Goal: Task Accomplishment & Management: Manage account settings

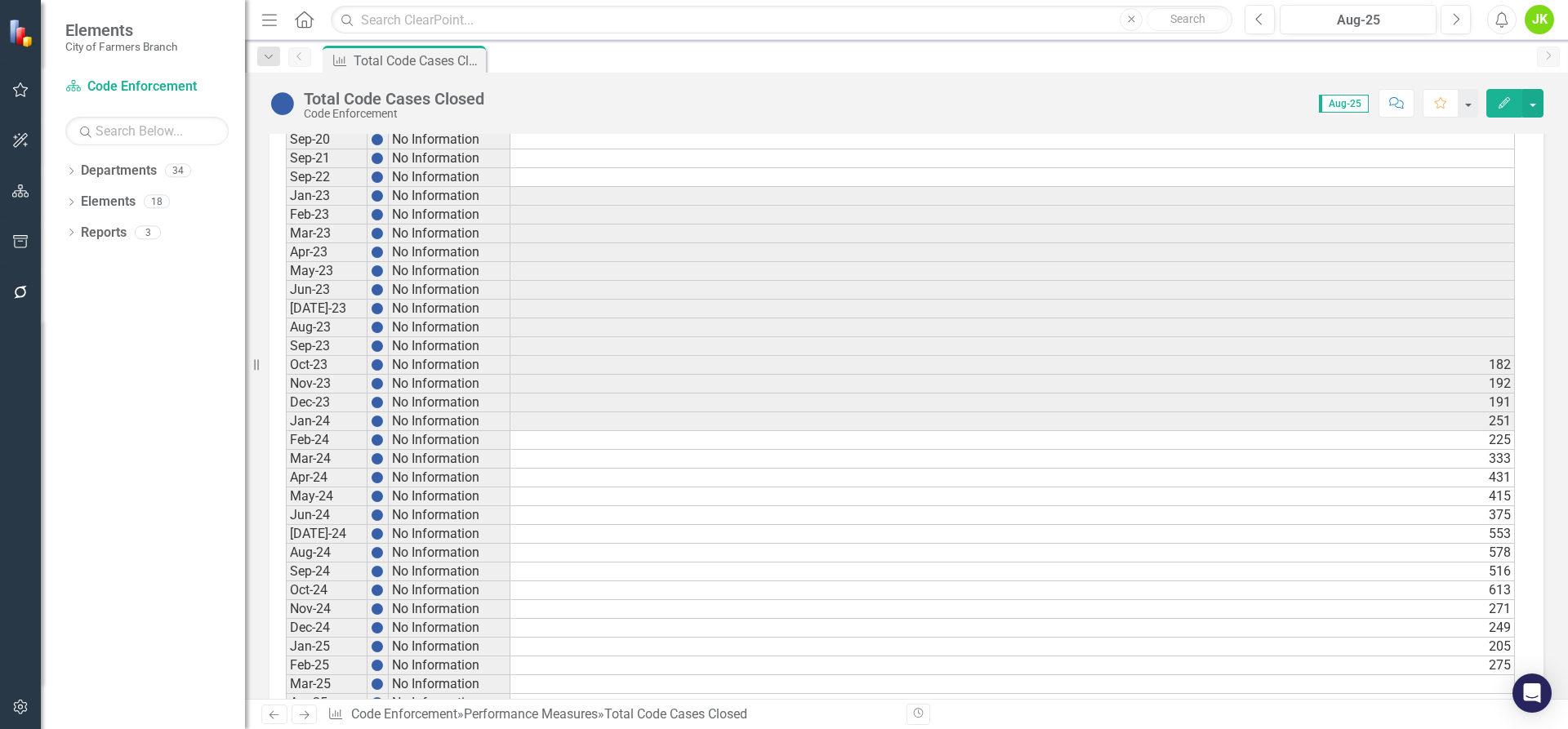
scroll to position [802, 0]
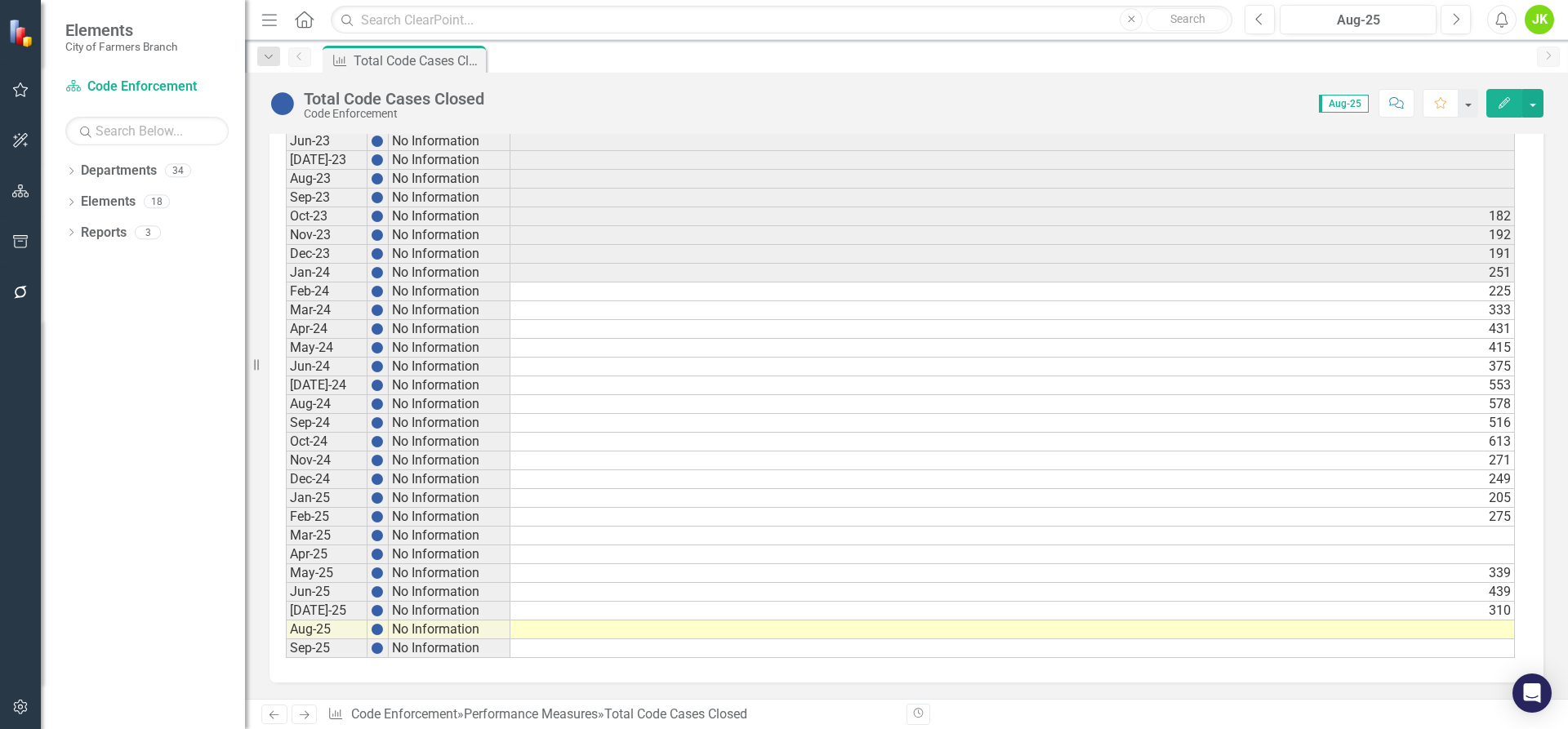
click at [1492, 608] on td "310" at bounding box center [1013, 610] width 1005 height 19
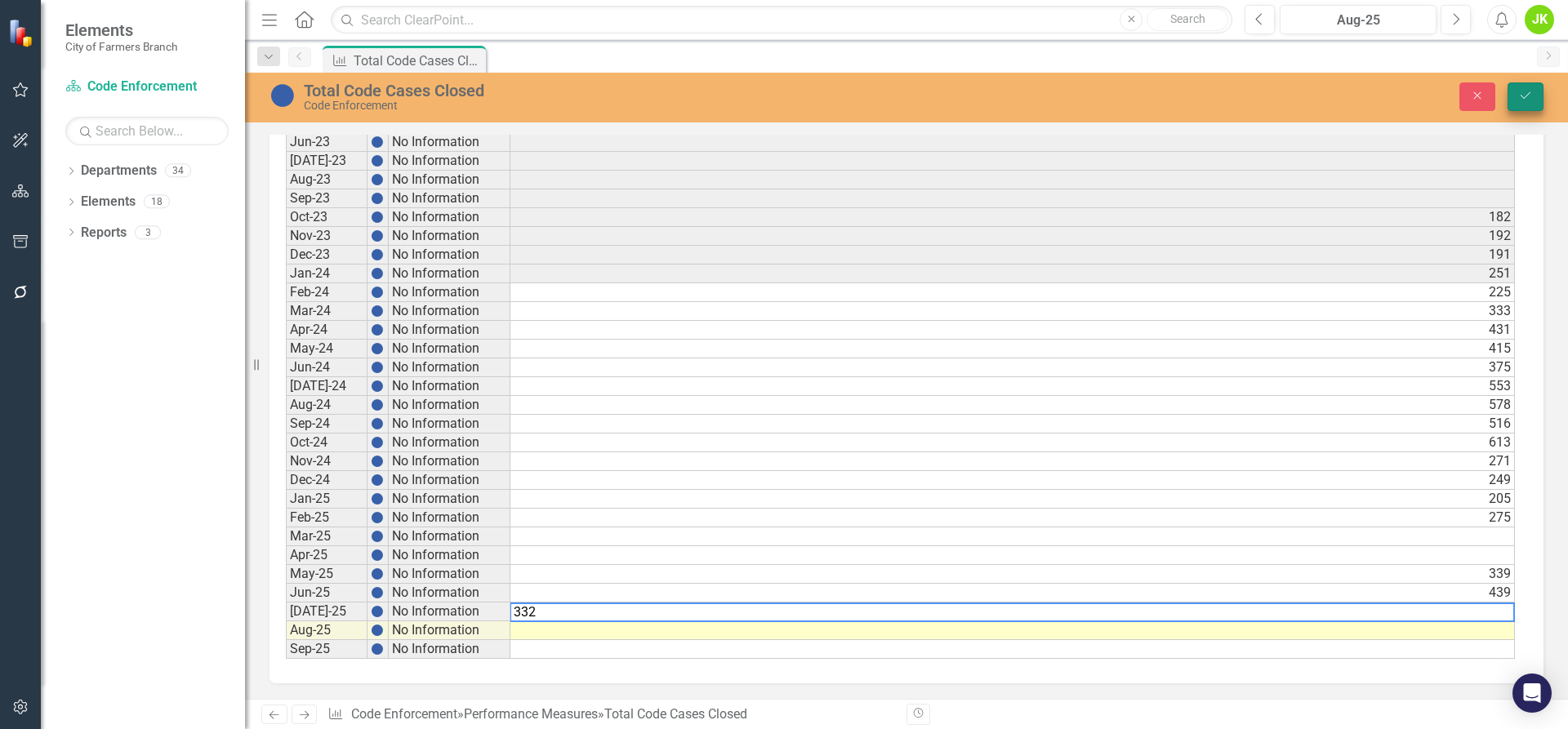
type textarea "332"
click at [1531, 92] on icon "Save" at bounding box center [1526, 96] width 15 height 12
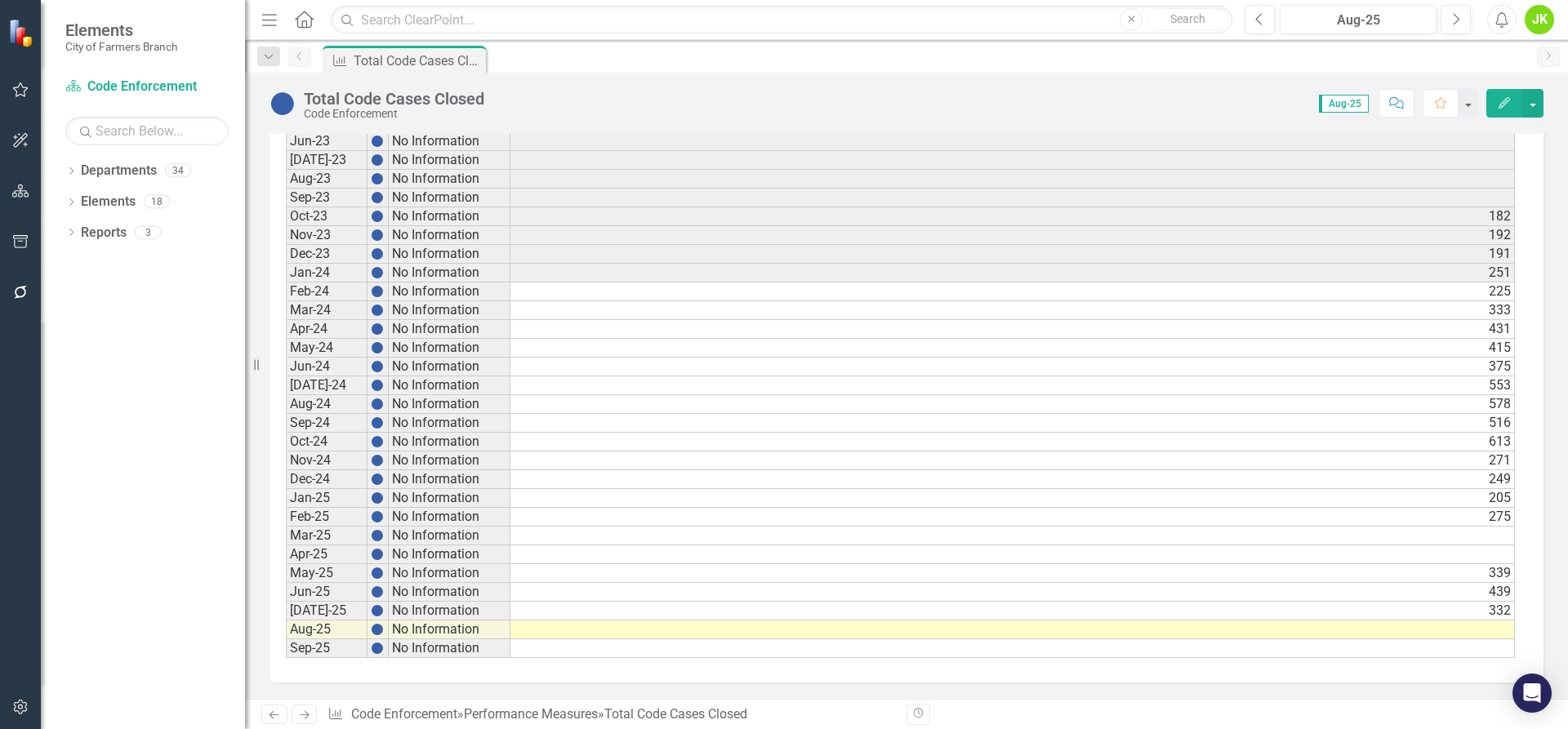
click at [904, 634] on td at bounding box center [1013, 629] width 1005 height 19
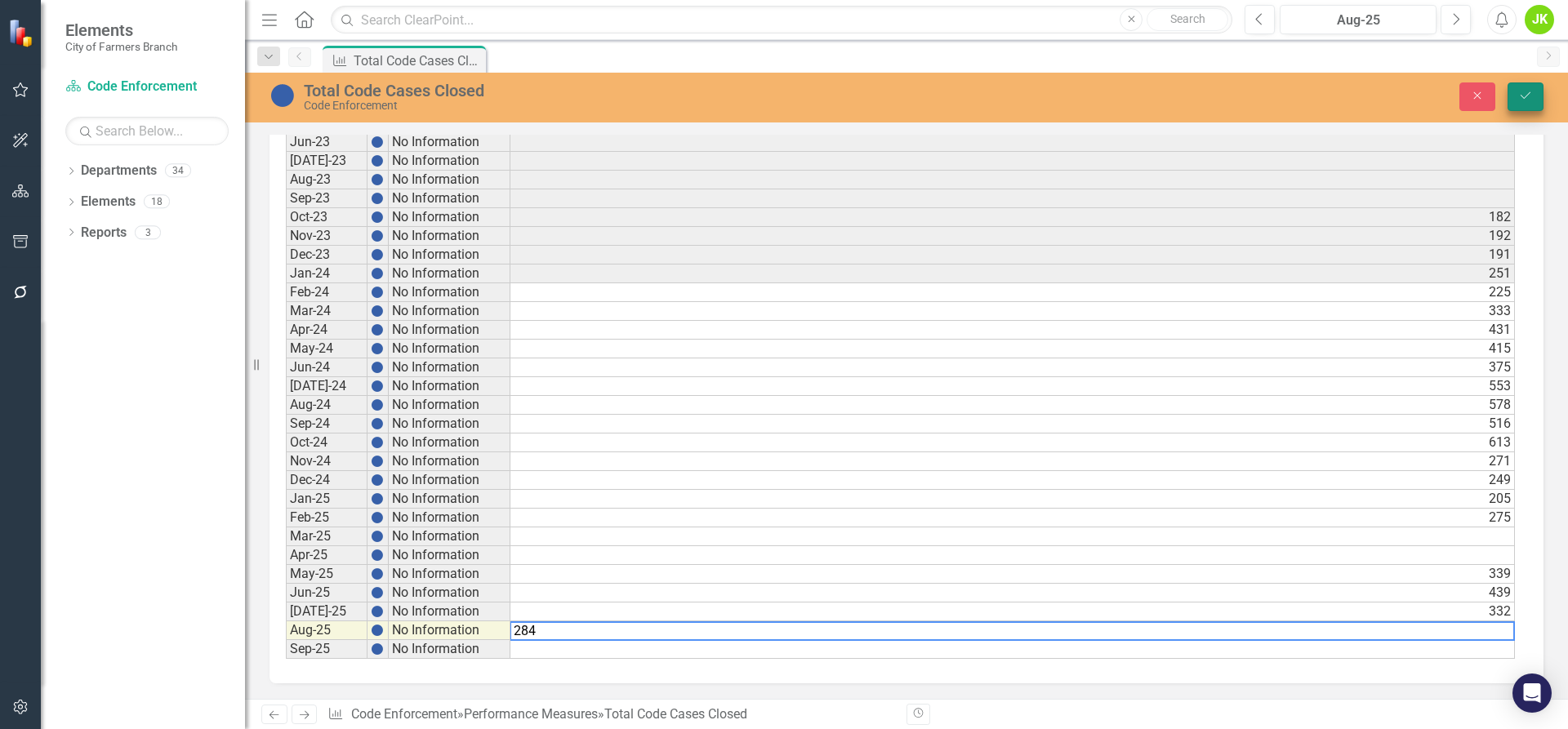
type textarea "284"
click at [1529, 93] on icon "Save" at bounding box center [1526, 96] width 15 height 12
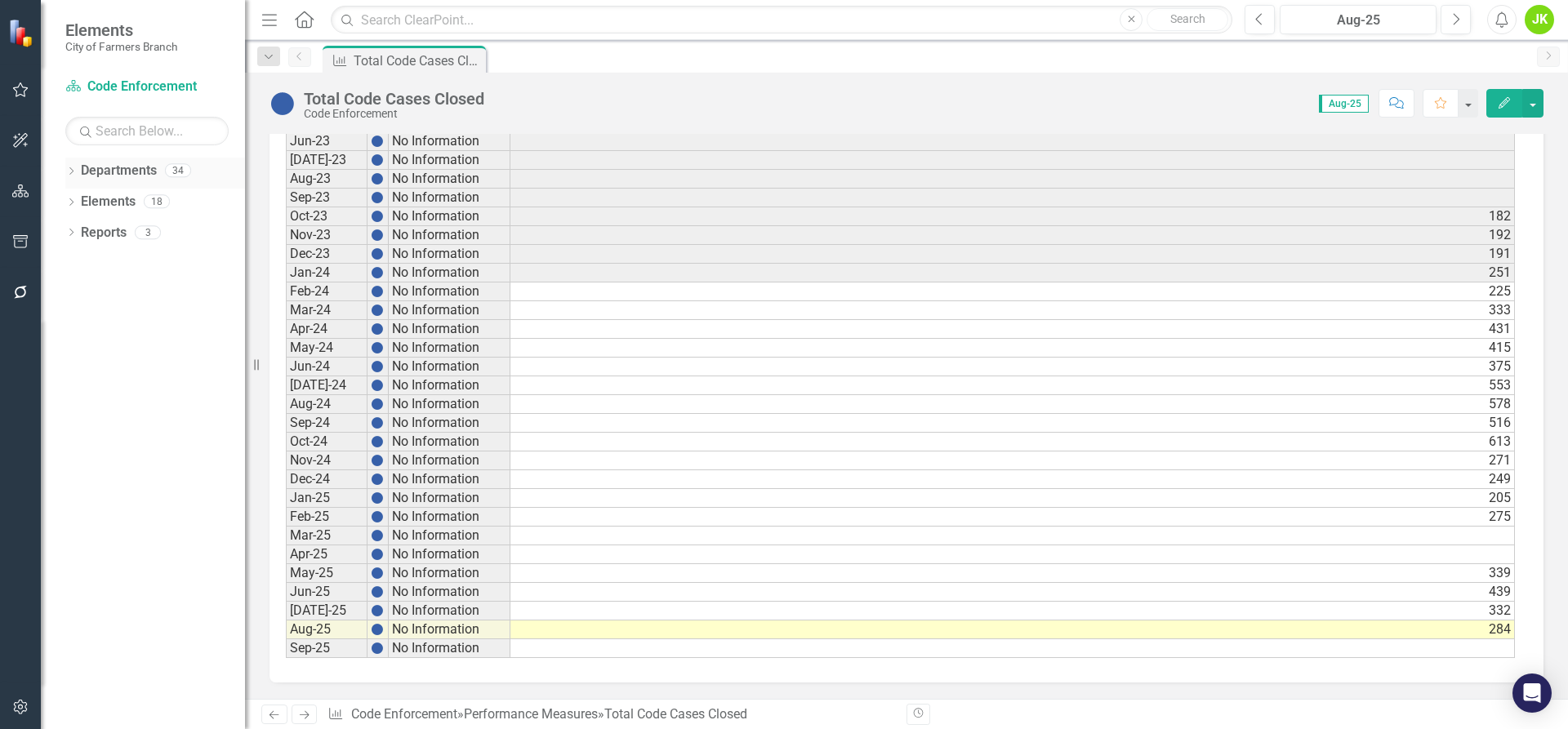
click at [69, 172] on icon "Dropdown" at bounding box center [71, 172] width 12 height 9
click at [76, 194] on div "Dropdown City of Farmers Branch" at bounding box center [147, 202] width 196 height 27
click at [61, 197] on icon "Dropdown" at bounding box center [55, 201] width 12 height 10
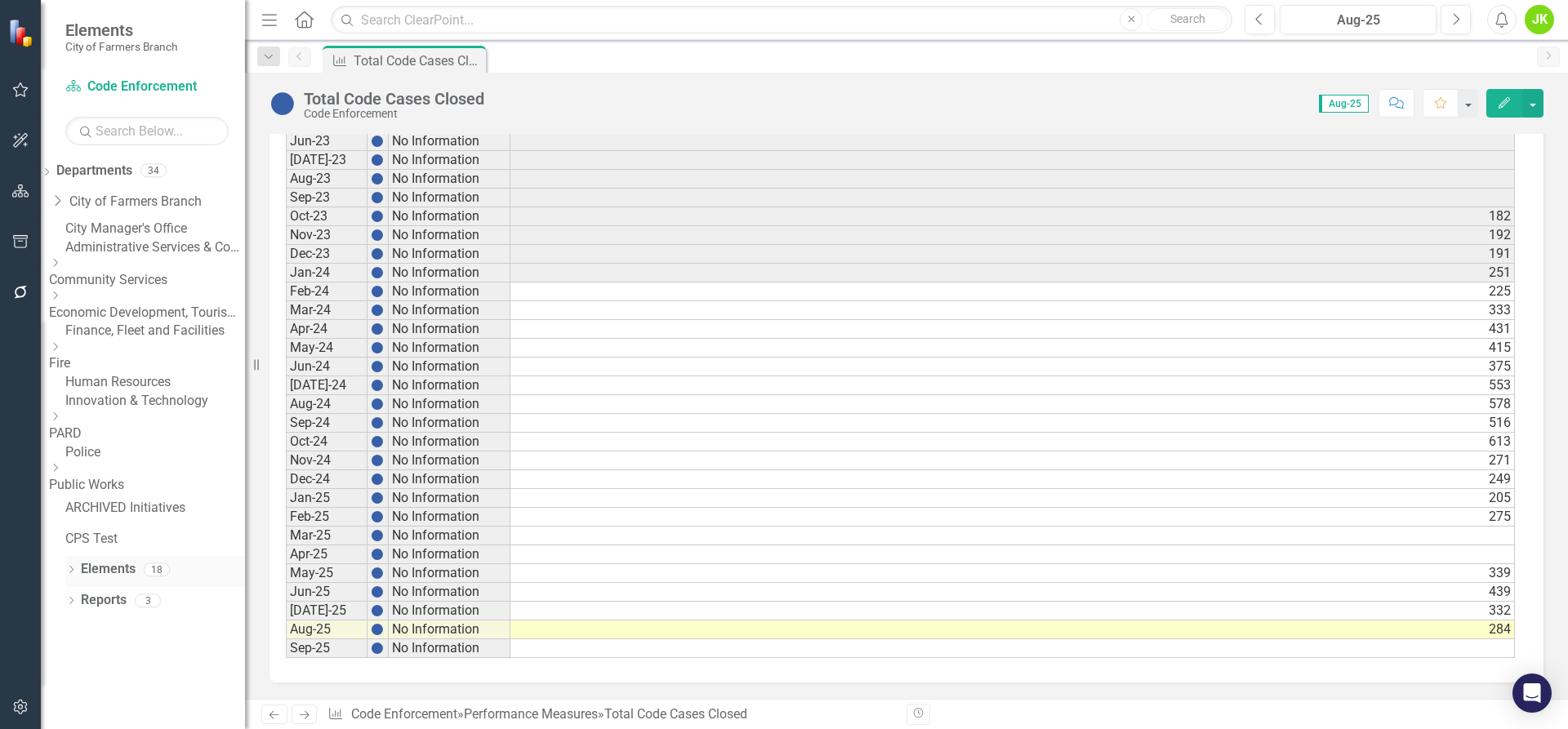
click at [73, 579] on div "Dropdown" at bounding box center [71, 572] width 12 height 14
click at [151, 289] on link "Community Services" at bounding box center [147, 280] width 196 height 19
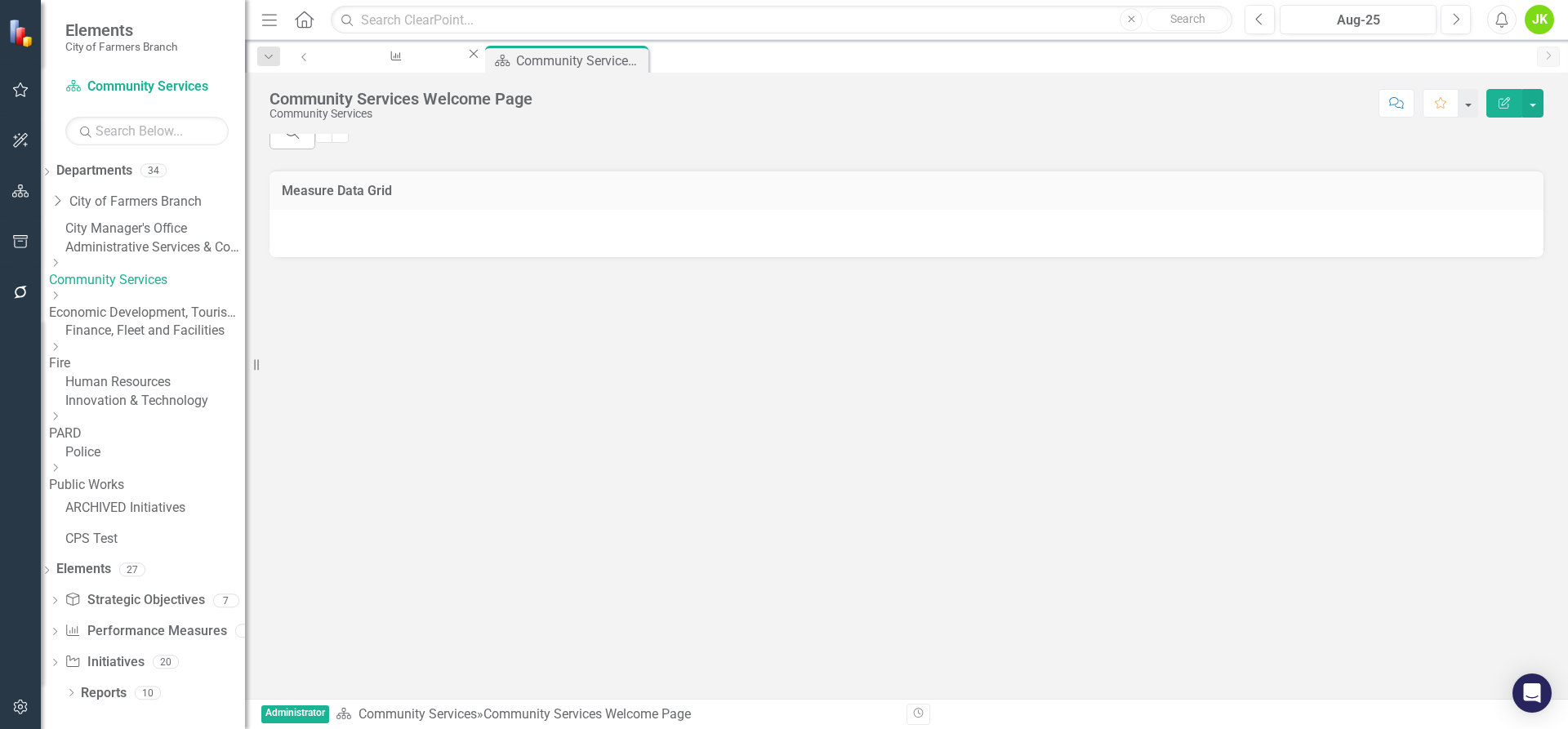
click at [61, 268] on icon "Dropdown" at bounding box center [55, 263] width 12 height 10
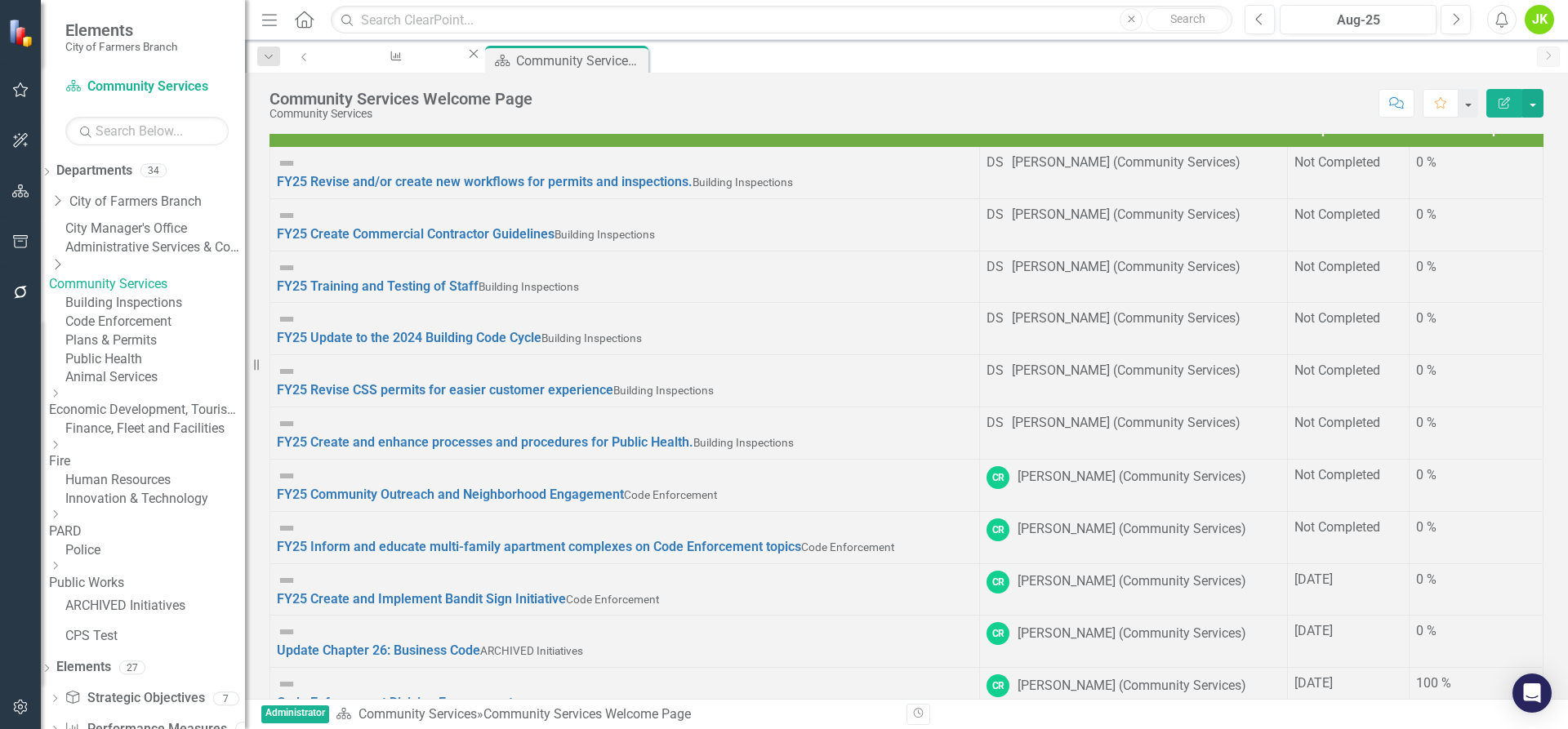
click at [151, 332] on link "Code Enforcement" at bounding box center [155, 322] width 180 height 19
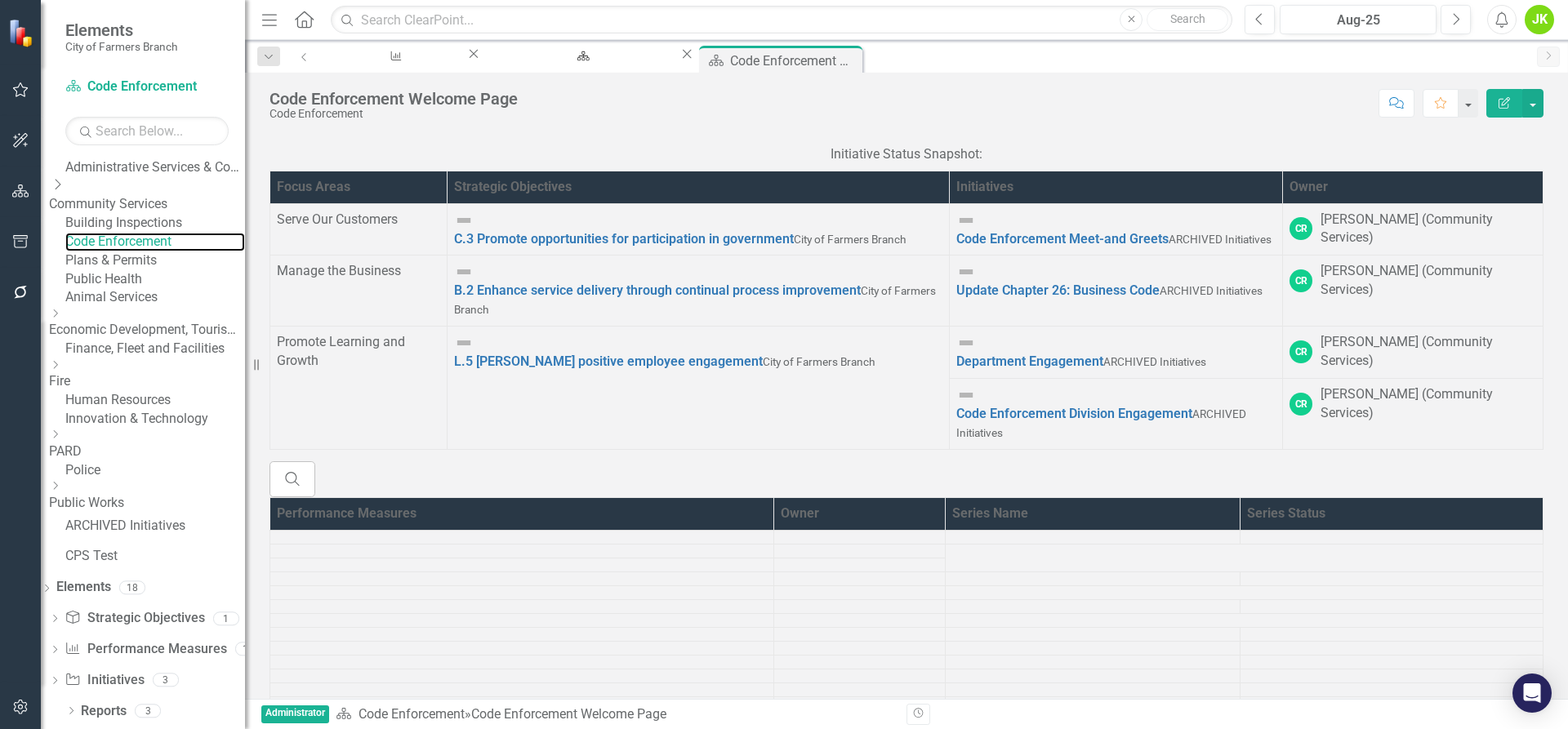
scroll to position [201, 0]
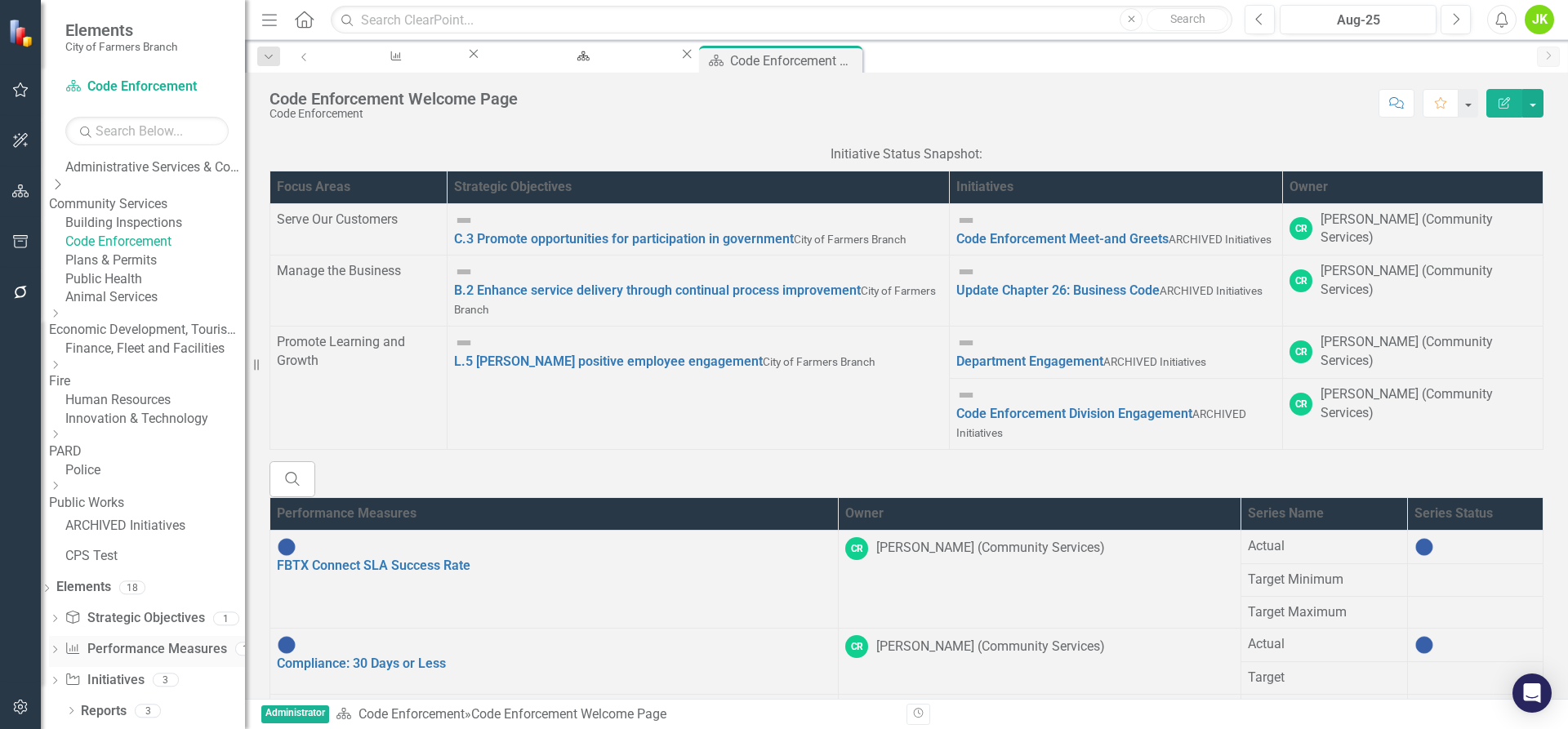
click at [159, 647] on link "Performance Measure Performance Measures" at bounding box center [145, 649] width 162 height 19
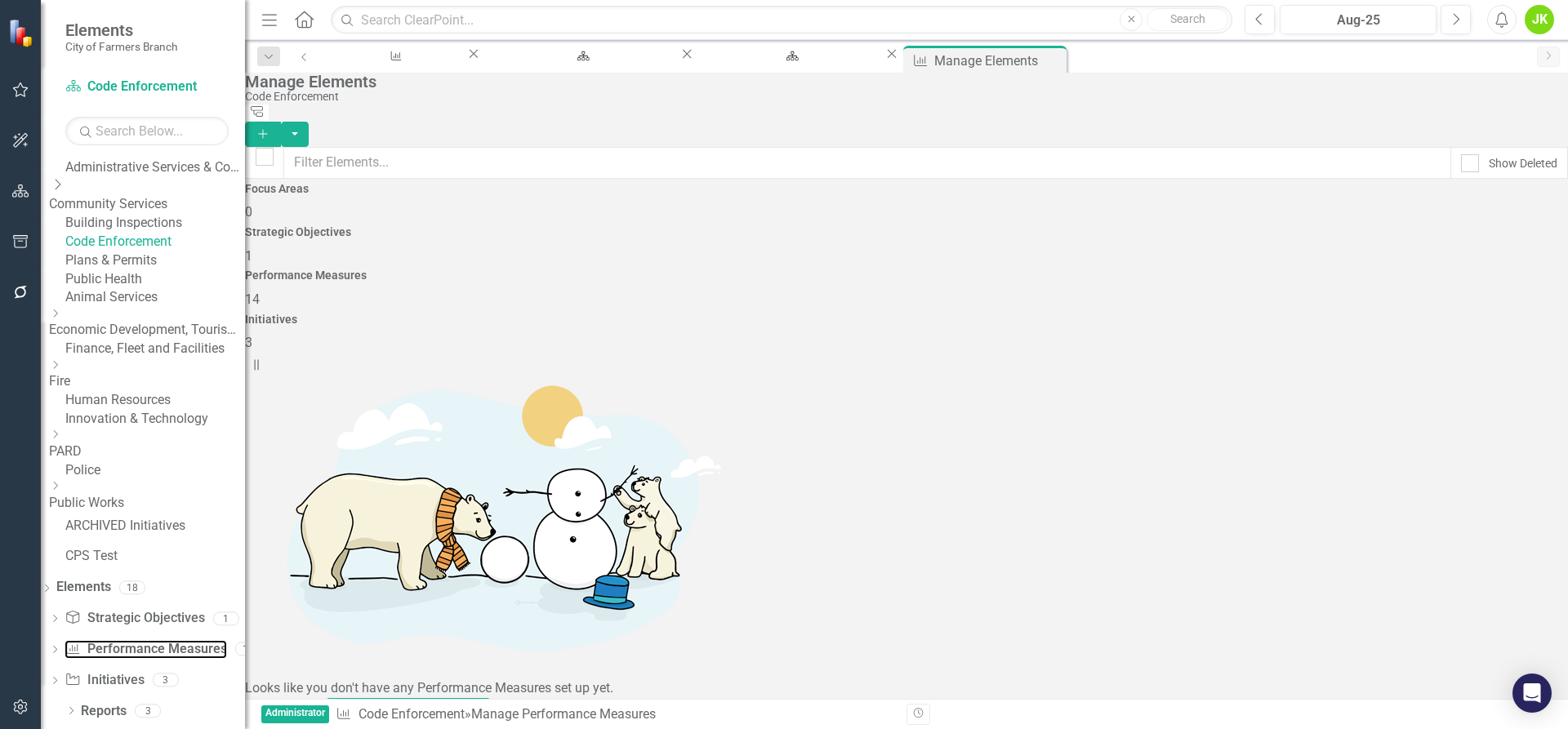
scroll to position [316, 0]
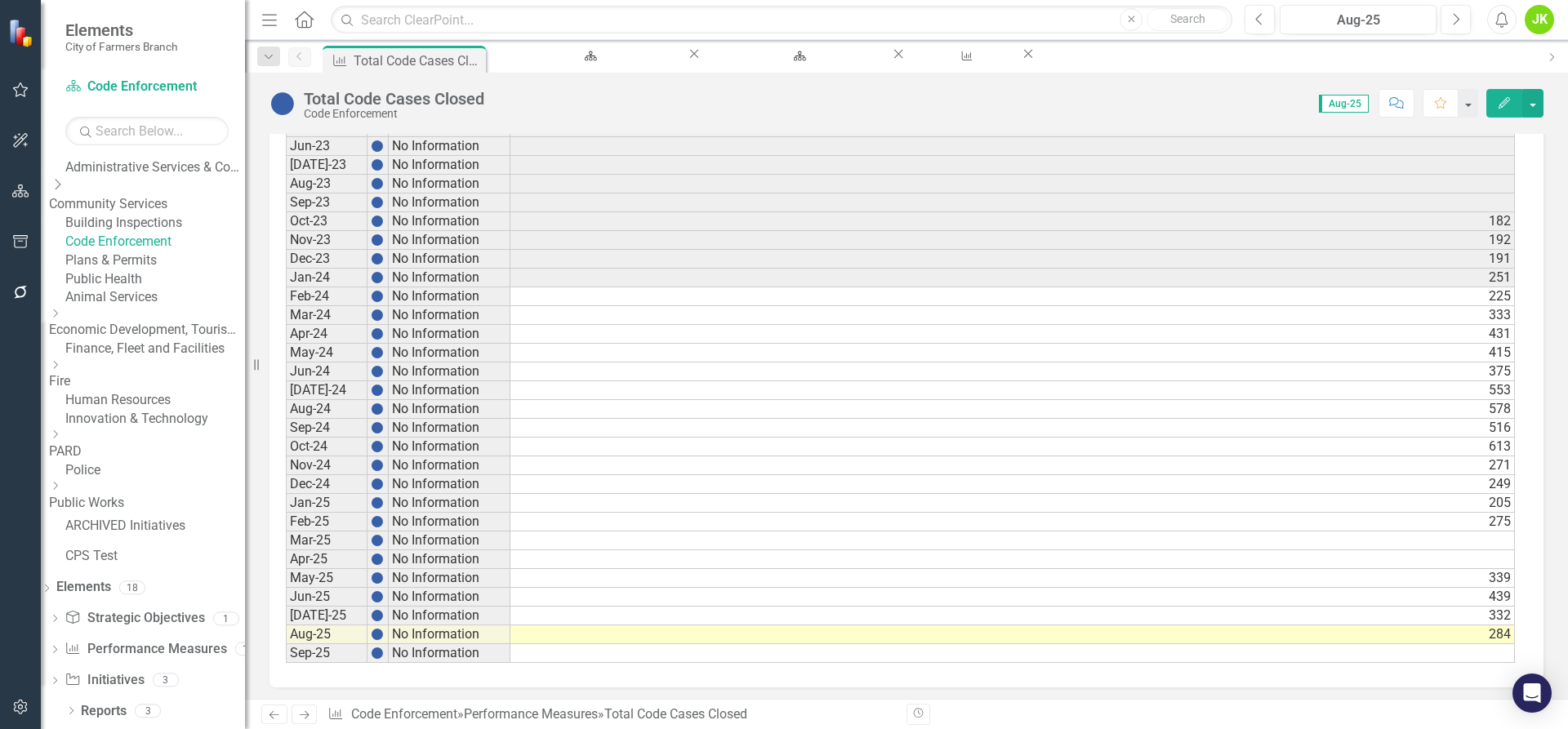
scroll to position [802, 0]
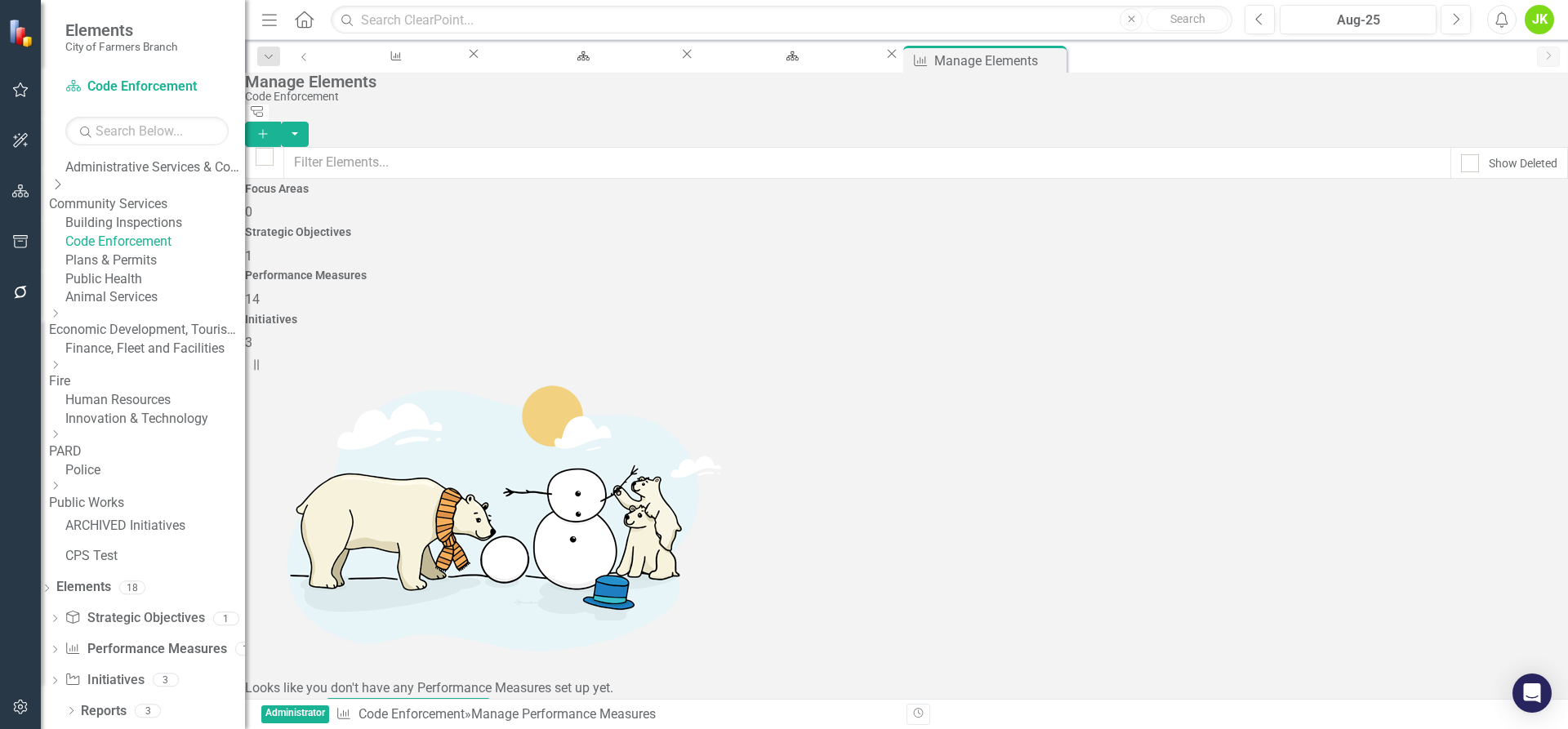
scroll to position [38, 0]
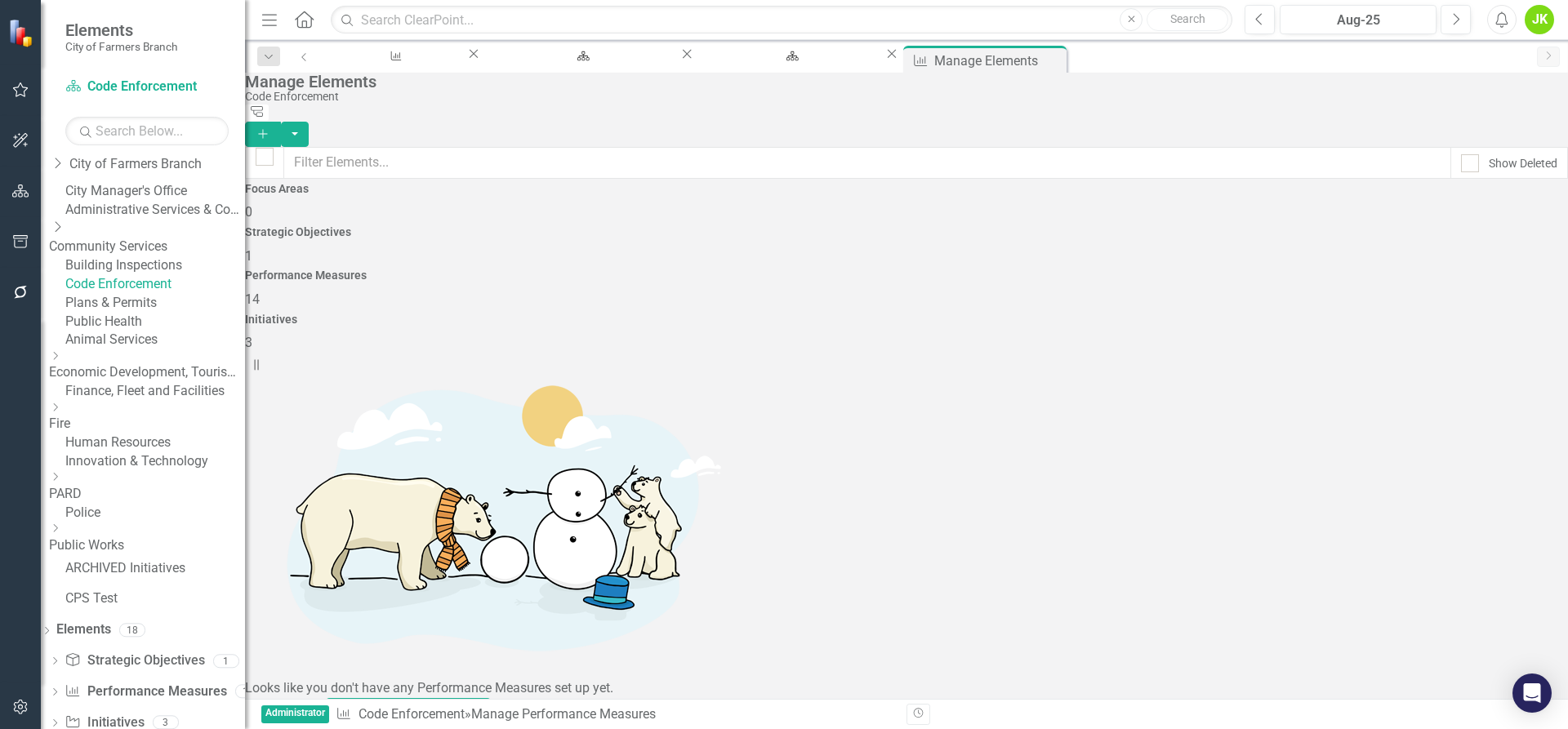
click at [179, 276] on link "Building Inspections" at bounding box center [155, 266] width 180 height 19
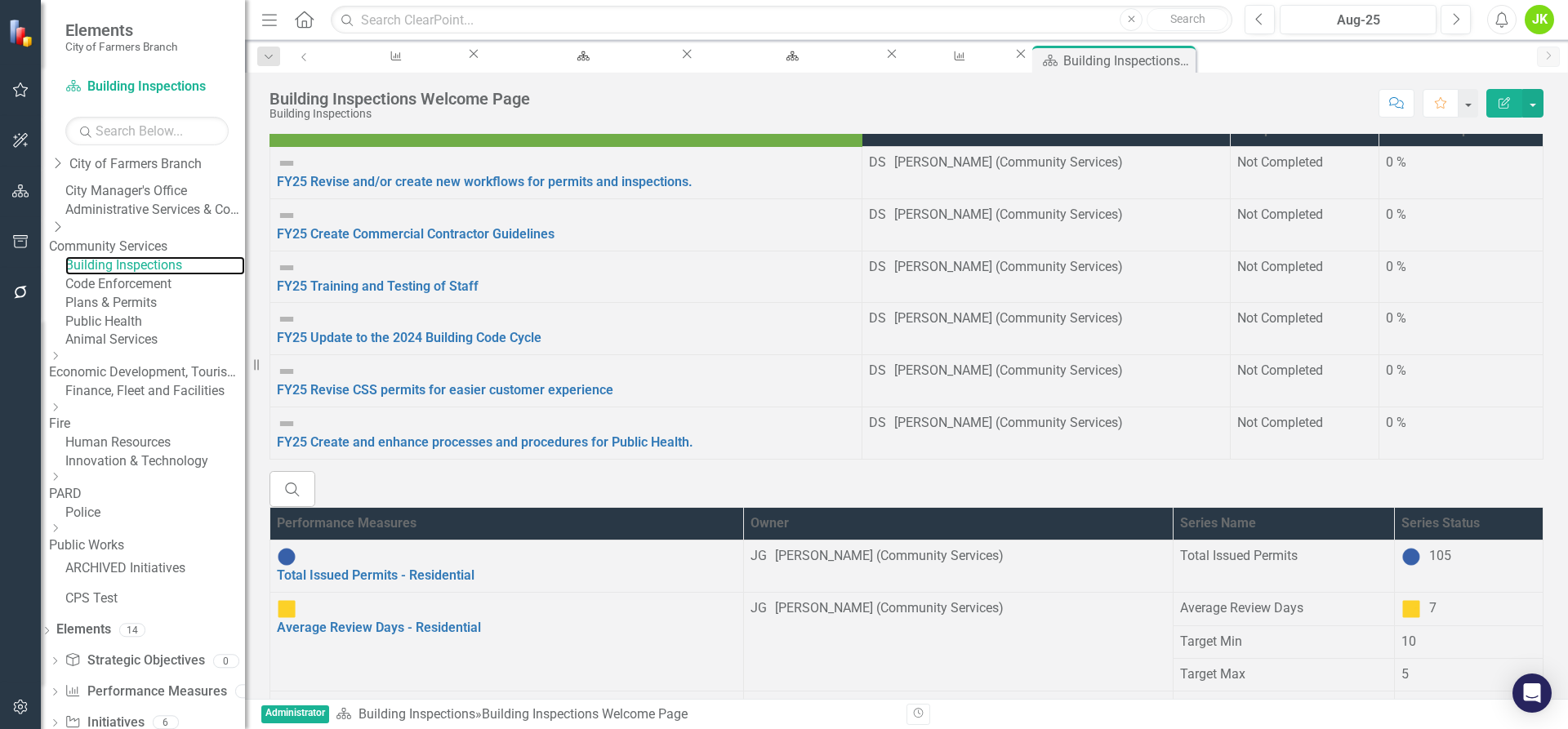
scroll to position [201, 0]
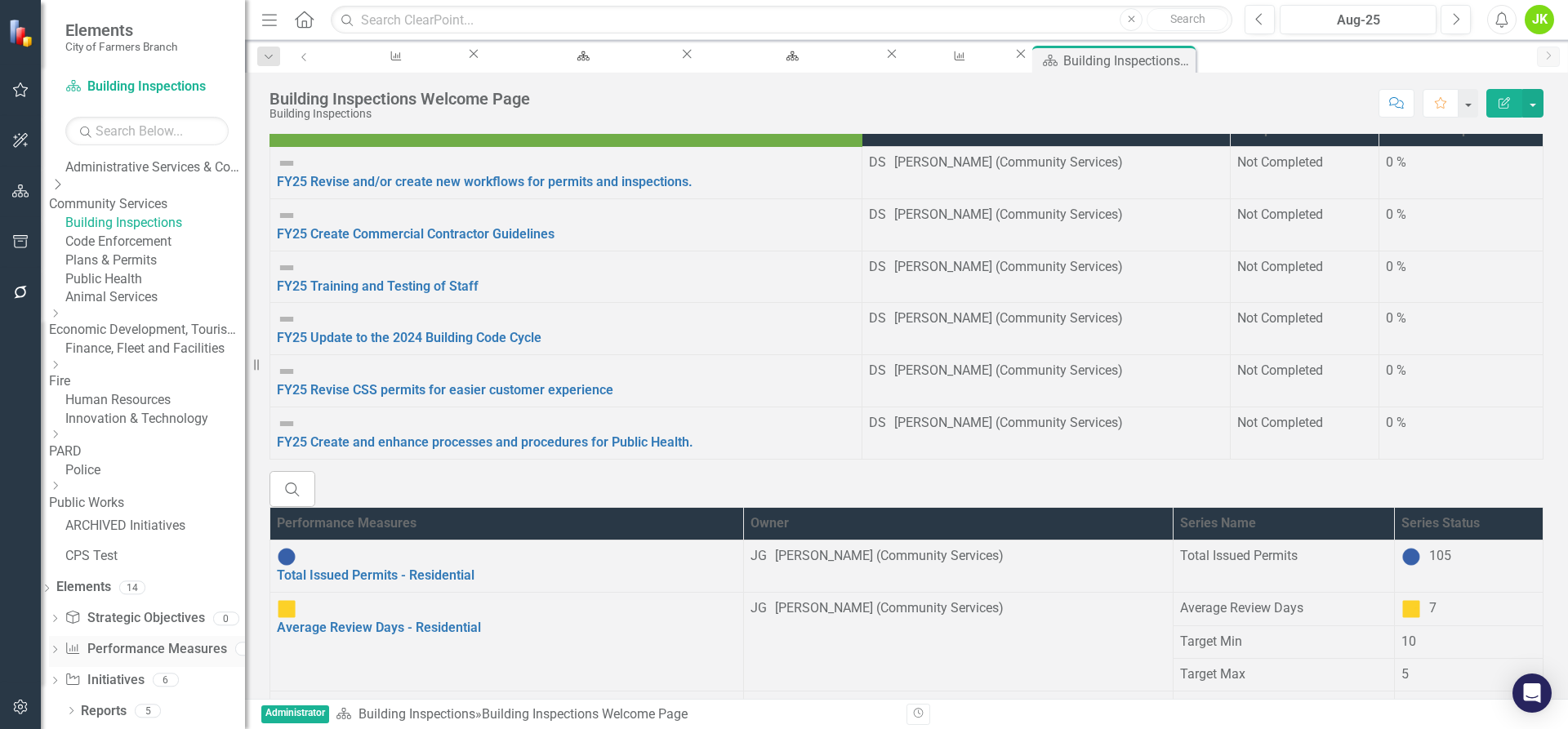
click at [172, 644] on link "Performance Measure Performance Measures" at bounding box center [145, 649] width 162 height 19
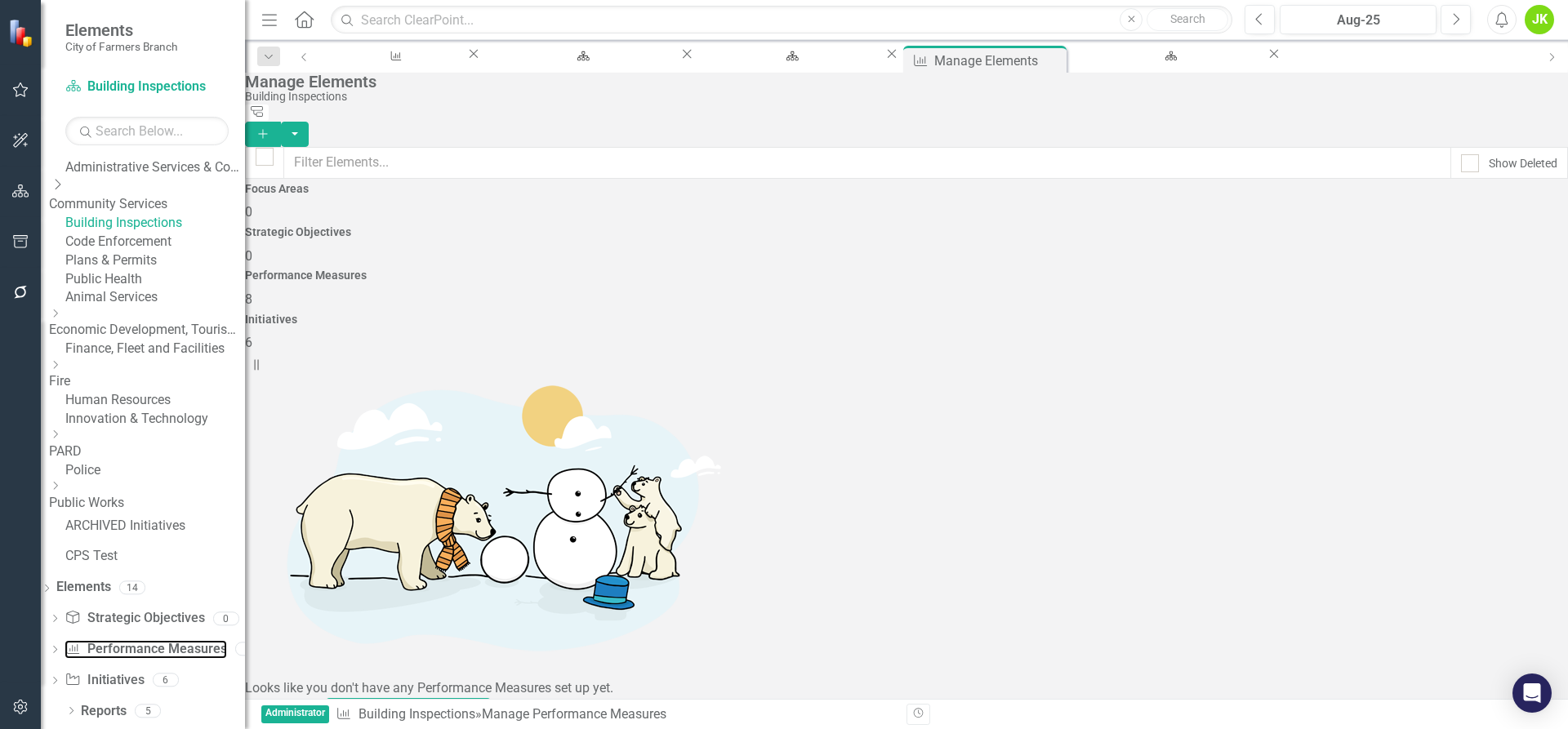
scroll to position [38, 0]
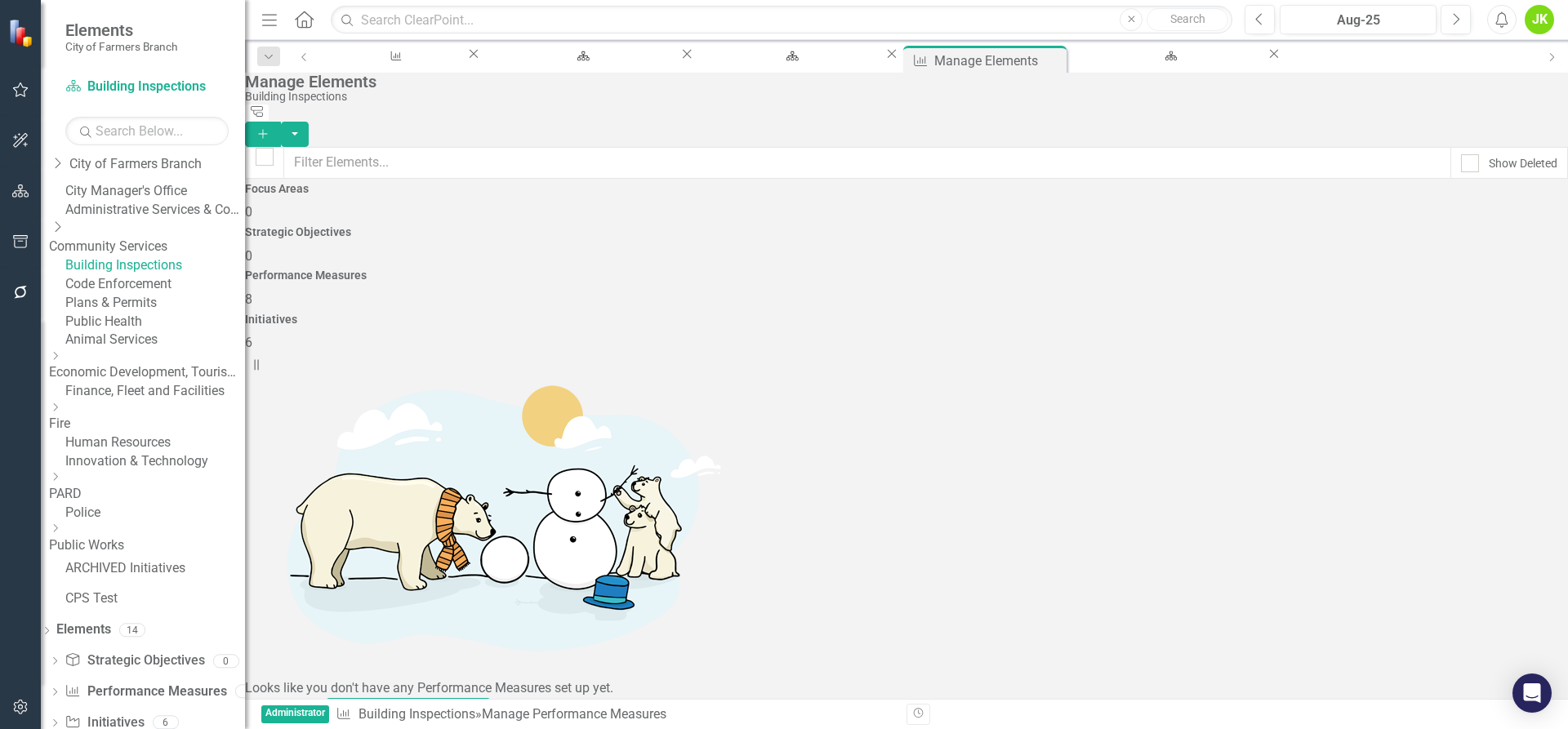
click at [153, 294] on link "Code Enforcement" at bounding box center [155, 284] width 180 height 19
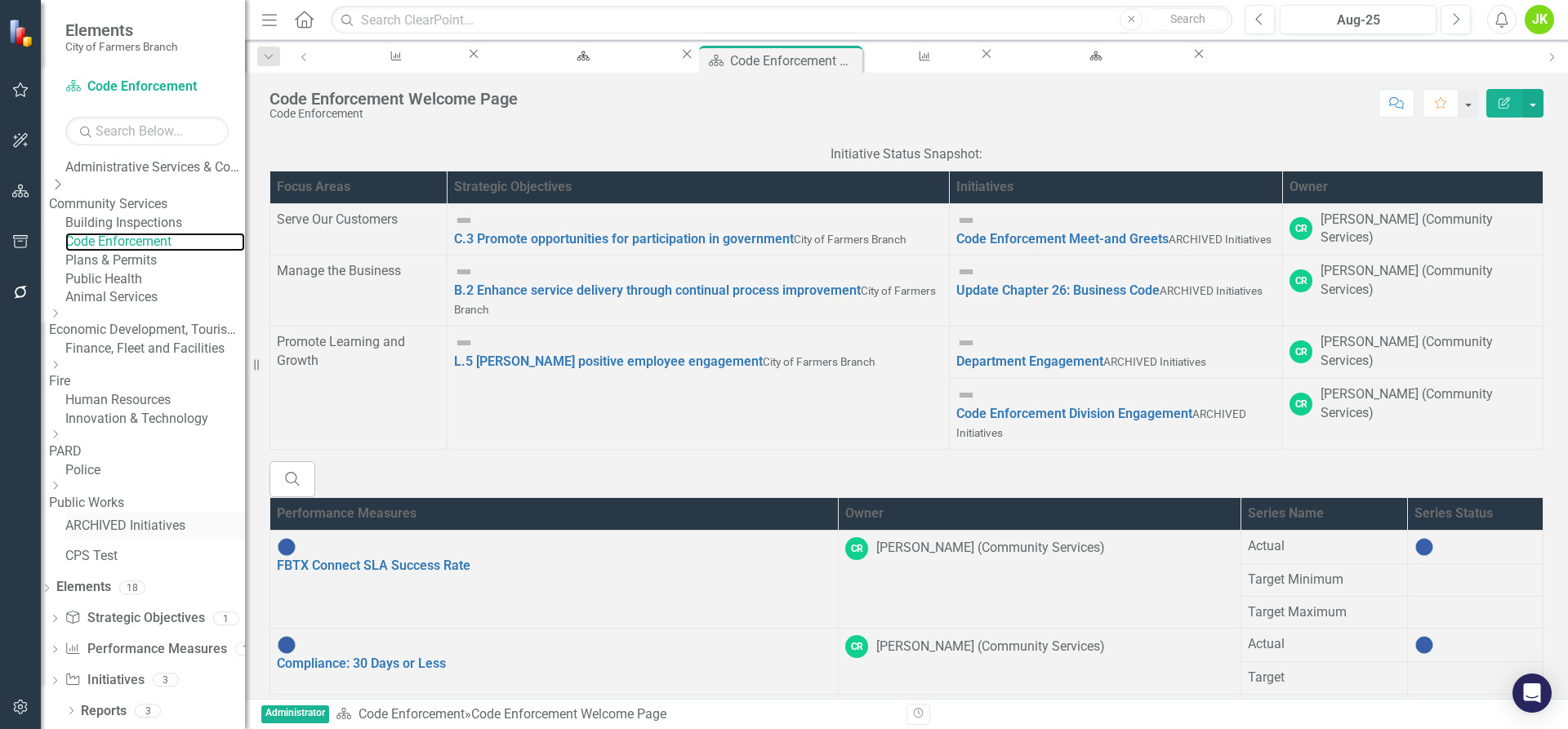
scroll to position [201, 0]
click at [151, 636] on div "Performance Measure Performance Measures" at bounding box center [145, 649] width 162 height 27
click at [150, 641] on link "Performance Measure Performance Measures" at bounding box center [145, 649] width 162 height 19
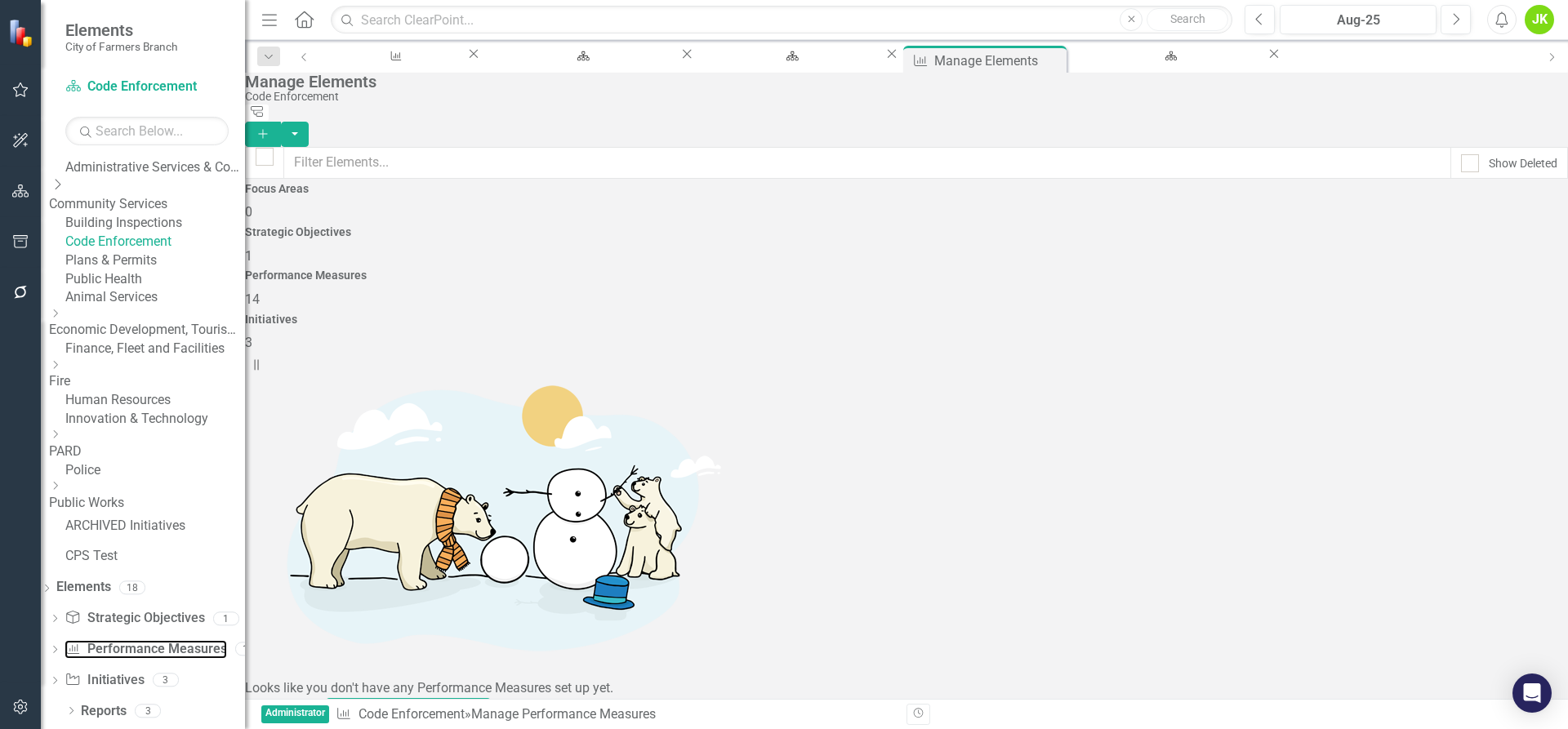
scroll to position [153, 0]
